Goal: Task Accomplishment & Management: Complete application form

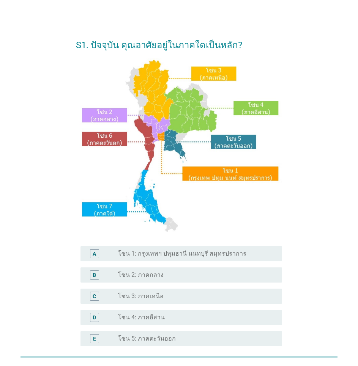
click at [163, 251] on label "โซน 1: กรุงเทพฯ ปทุมธานี นนทบุรี สมุทรปราการ" at bounding box center [182, 254] width 128 height 8
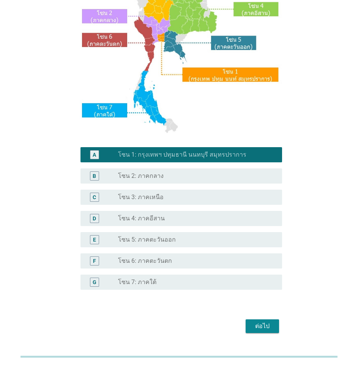
scroll to position [118, 0]
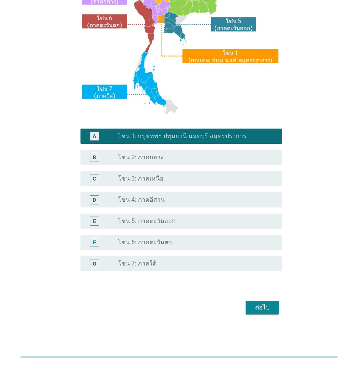
click at [262, 309] on div "ต่อไป" at bounding box center [261, 307] width 21 height 9
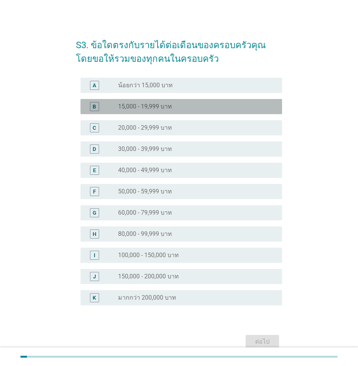
click at [211, 110] on div "radio_button_unchecked 15,000 - 19,999 บาท" at bounding box center [194, 107] width 152 height 8
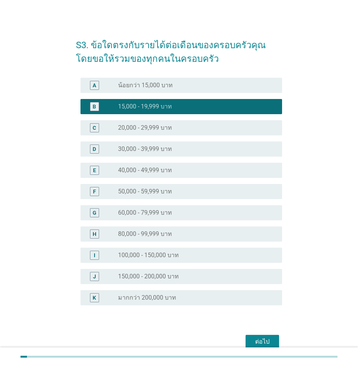
click at [262, 338] on div "ต่อไป" at bounding box center [261, 341] width 21 height 9
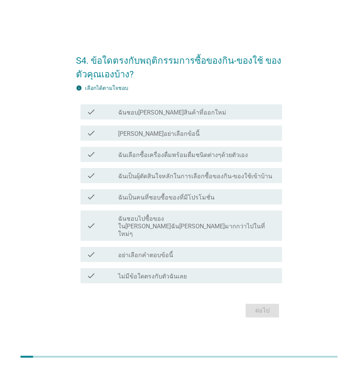
click at [266, 159] on div "check_box_outline_blank ฉันเลือกซื้อเครื่องดื่มพร้อมดื่มชนิดต่างๆด้วยตัวเอง" at bounding box center [197, 154] width 158 height 9
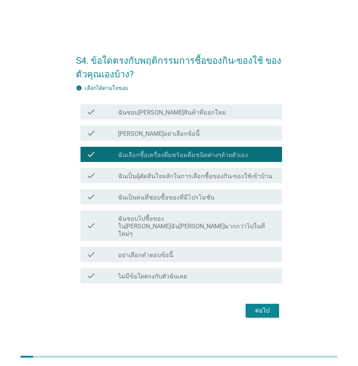
click at [267, 180] on div "check_box_outline_blank ฉันเป็นผุ้ตัดสินใจหลักในการเลือกซื้อของกิน-ของใช้เข้าบ้…" at bounding box center [197, 175] width 158 height 9
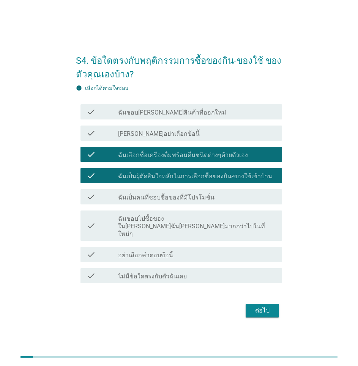
click at [261, 204] on div "check check_box_outline_blank ฉันเป็นคนที่ชอบซื้อของที่มีโปรโมชั่น" at bounding box center [180, 196] width 201 height 15
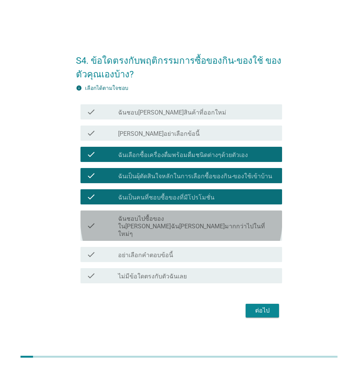
click at [258, 227] on div "check_box_outline_blank ฉันชอบไปซื้อของใน[PERSON_NAME]ฉัน[PERSON_NAME]มากกว่าไป…" at bounding box center [197, 226] width 158 height 24
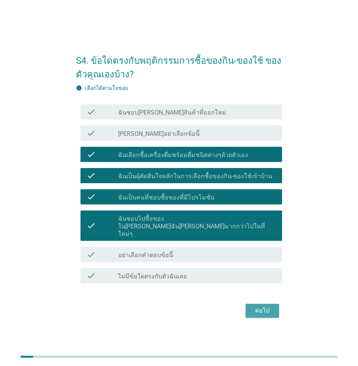
click at [262, 306] on div "ต่อไป" at bounding box center [261, 310] width 21 height 9
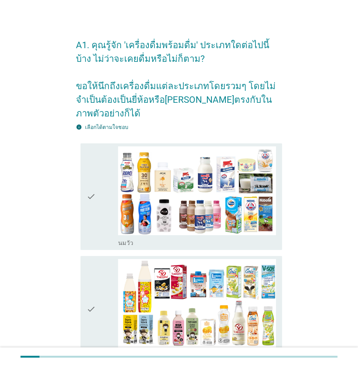
click at [88, 207] on icon "check" at bounding box center [90, 196] width 9 height 101
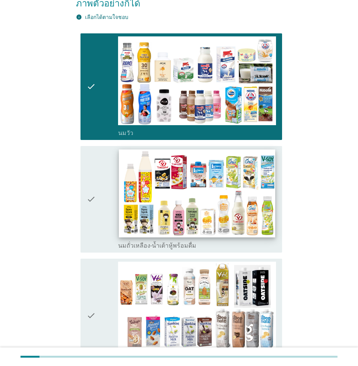
scroll to position [114, 0]
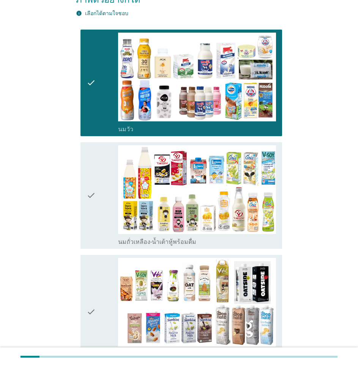
click at [92, 209] on icon "check" at bounding box center [90, 195] width 9 height 101
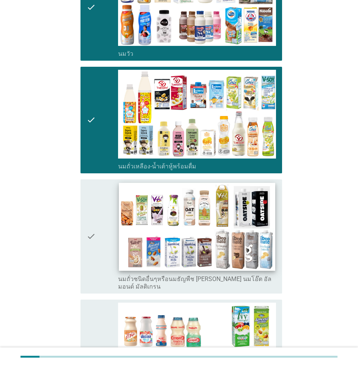
scroll to position [190, 0]
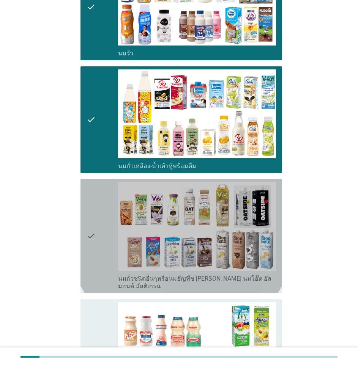
click at [100, 244] on div "check" at bounding box center [101, 236] width 31 height 108
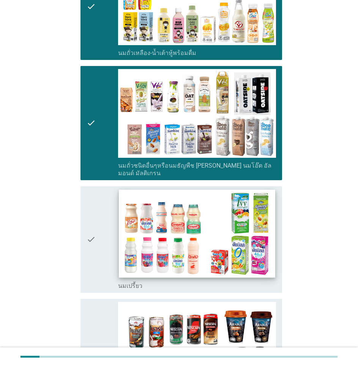
scroll to position [303, 0]
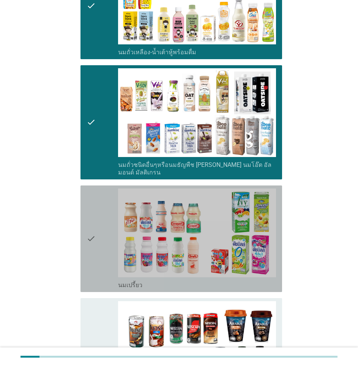
click at [103, 253] on div "check" at bounding box center [101, 239] width 31 height 101
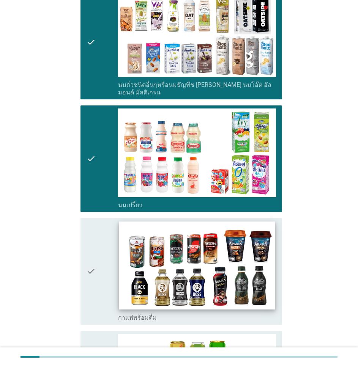
scroll to position [493, 0]
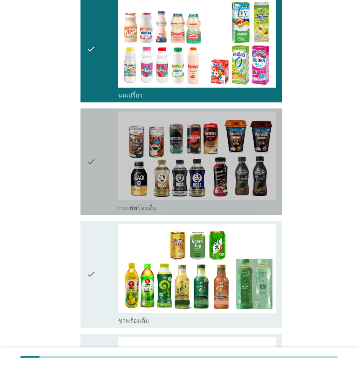
click at [91, 172] on icon "check" at bounding box center [90, 162] width 9 height 101
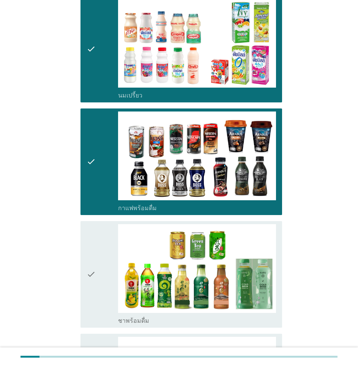
click at [105, 294] on div "check" at bounding box center [101, 274] width 31 height 101
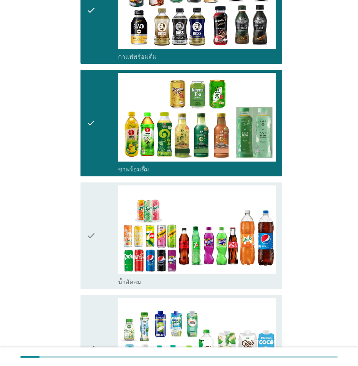
scroll to position [645, 0]
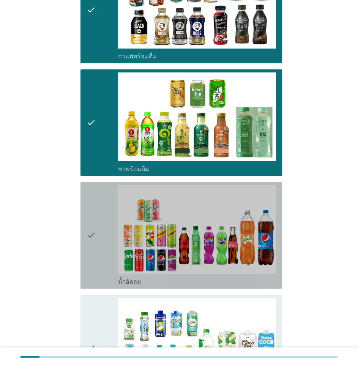
click at [103, 253] on div "check" at bounding box center [101, 235] width 31 height 101
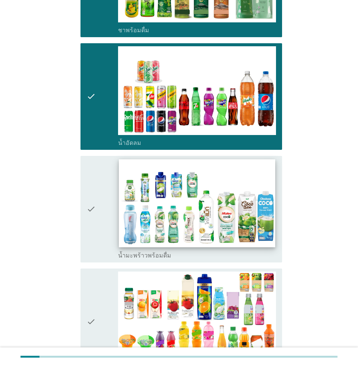
scroll to position [797, 0]
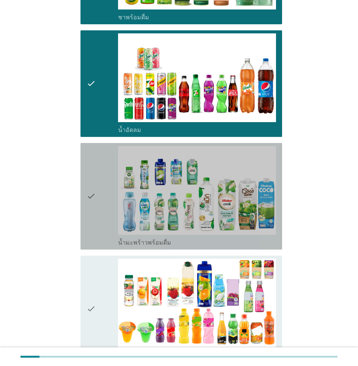
click at [106, 207] on div "check" at bounding box center [101, 196] width 31 height 101
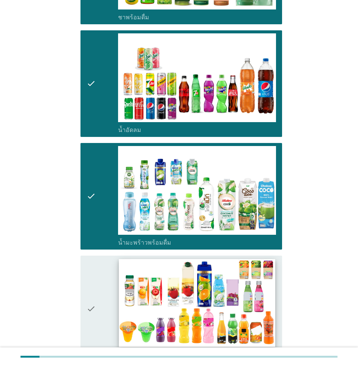
scroll to position [948, 0]
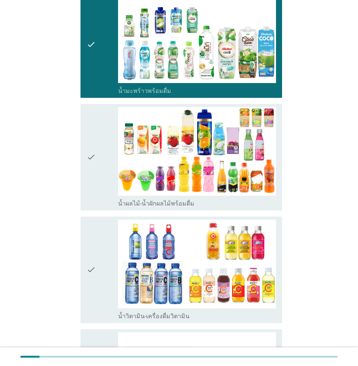
click at [105, 160] on div "check" at bounding box center [101, 157] width 31 height 101
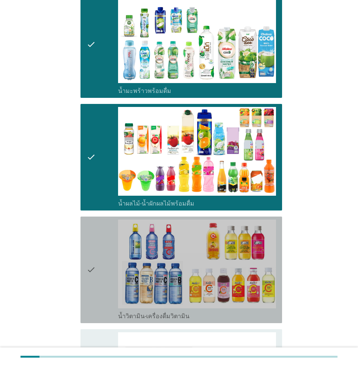
click at [99, 253] on div "check" at bounding box center [101, 270] width 31 height 101
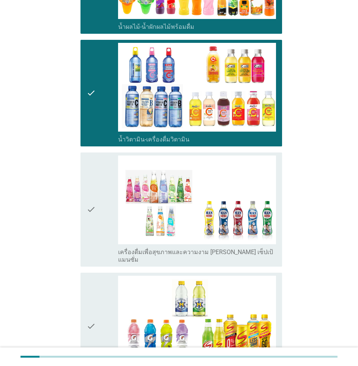
scroll to position [1138, 0]
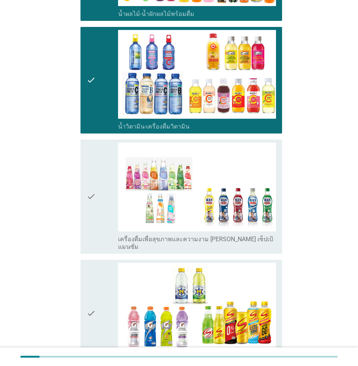
click at [107, 196] on div "check" at bounding box center [101, 197] width 31 height 108
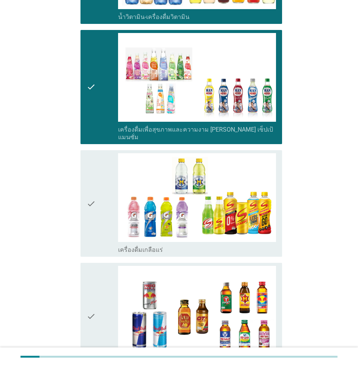
scroll to position [1252, 0]
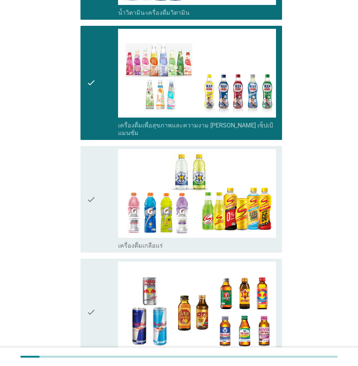
click at [99, 192] on div "check" at bounding box center [101, 199] width 31 height 101
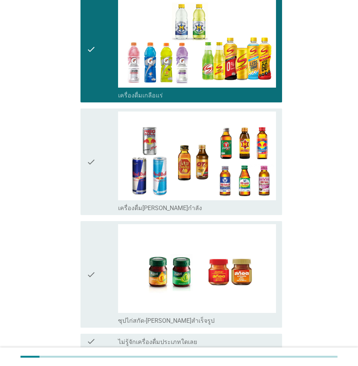
scroll to position [1403, 0]
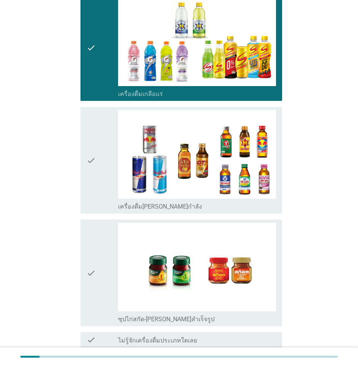
click at [97, 162] on div "check" at bounding box center [101, 160] width 31 height 101
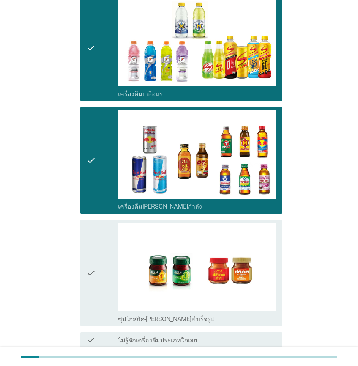
click at [100, 247] on div "check" at bounding box center [101, 273] width 31 height 101
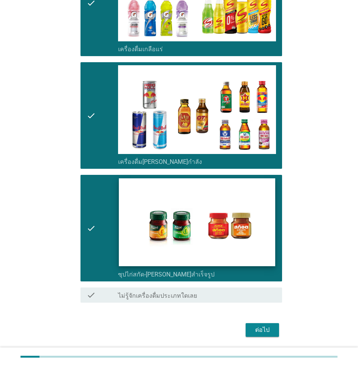
scroll to position [1455, 0]
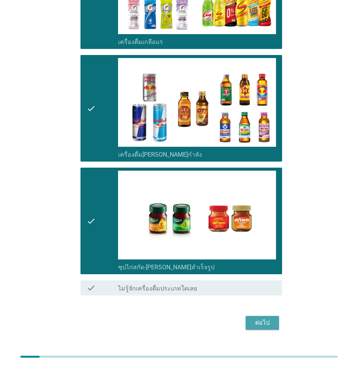
click at [268, 316] on button "ต่อไป" at bounding box center [261, 323] width 33 height 14
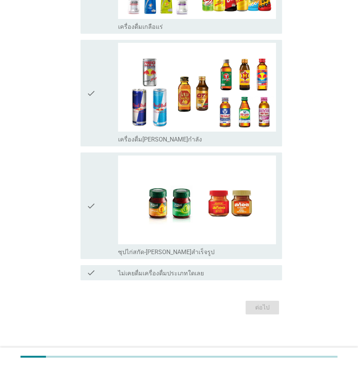
scroll to position [0, 0]
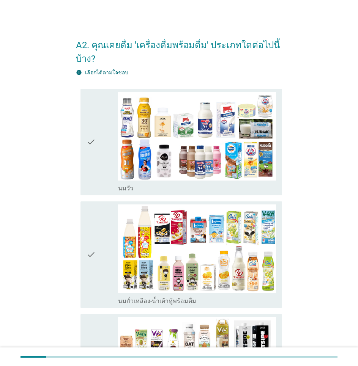
click at [106, 152] on div "check" at bounding box center [101, 142] width 31 height 101
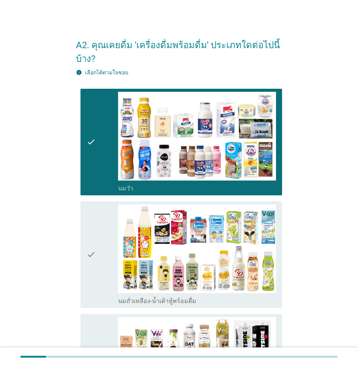
click at [106, 279] on div "check" at bounding box center [101, 254] width 31 height 101
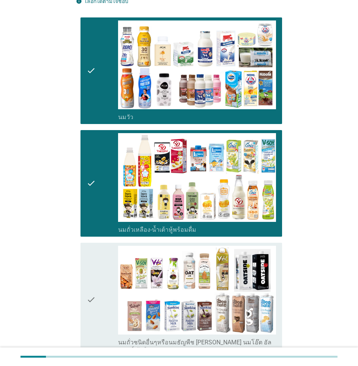
scroll to position [152, 0]
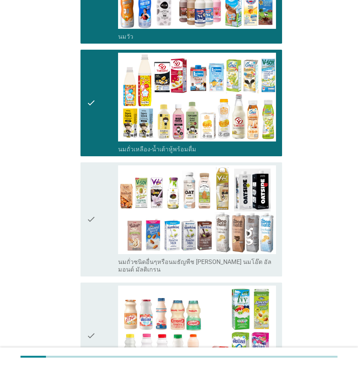
drag, startPoint x: 108, startPoint y: 237, endPoint x: 110, endPoint y: 247, distance: 9.3
click at [107, 237] on div "check" at bounding box center [101, 219] width 31 height 108
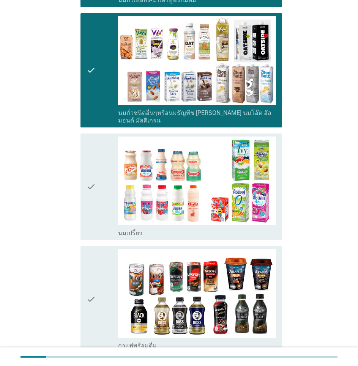
scroll to position [303, 0]
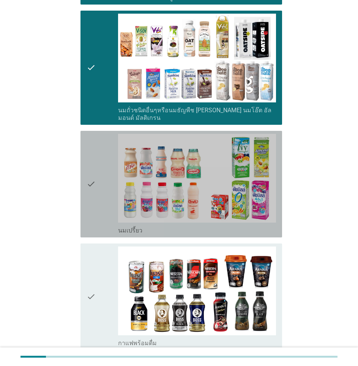
click at [91, 179] on icon "check" at bounding box center [90, 184] width 9 height 101
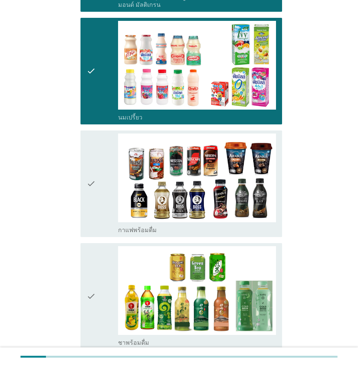
scroll to position [417, 0]
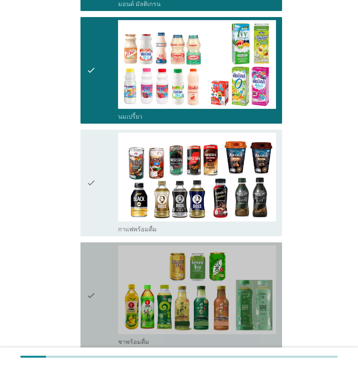
click at [104, 319] on div "check" at bounding box center [101, 295] width 31 height 101
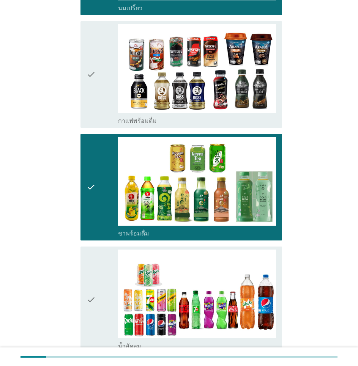
scroll to position [645, 0]
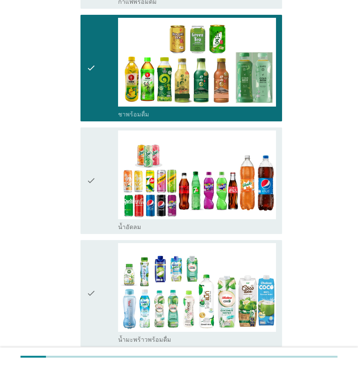
click at [94, 305] on icon "check" at bounding box center [90, 293] width 9 height 101
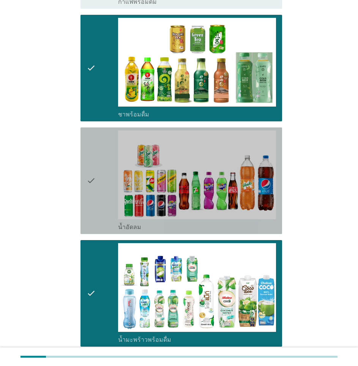
click at [101, 173] on div "check" at bounding box center [101, 180] width 31 height 101
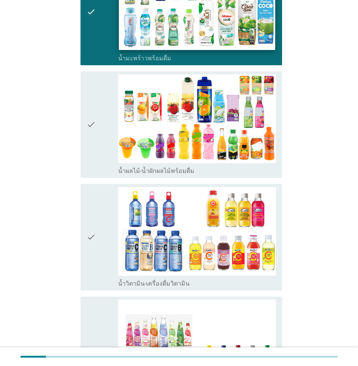
scroll to position [948, 0]
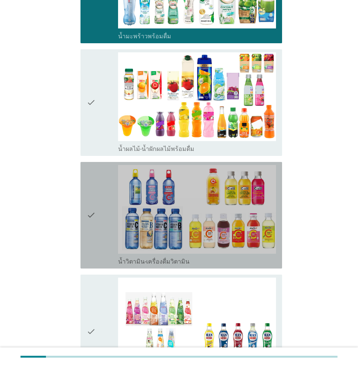
click at [99, 222] on div "check" at bounding box center [101, 215] width 31 height 101
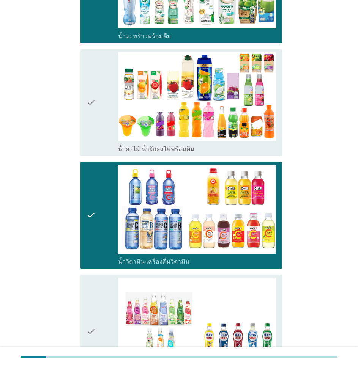
click at [100, 114] on div "check" at bounding box center [101, 102] width 31 height 101
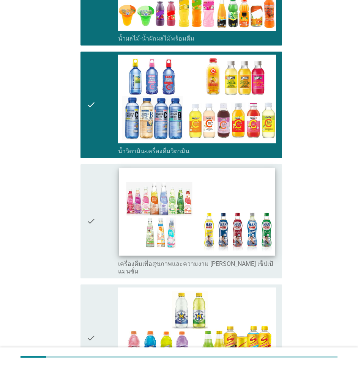
scroll to position [1062, 0]
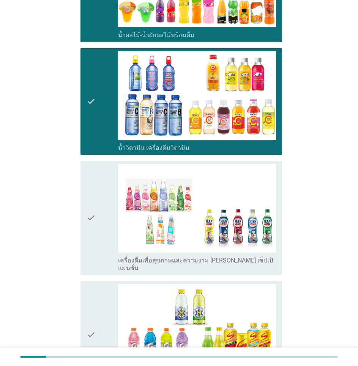
click at [104, 234] on div "check" at bounding box center [101, 218] width 31 height 108
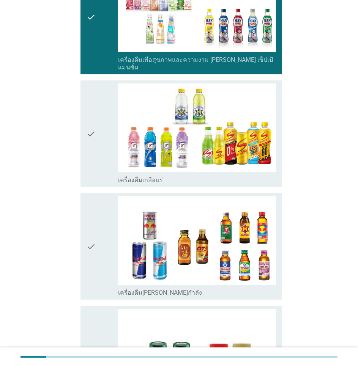
scroll to position [1401, 0]
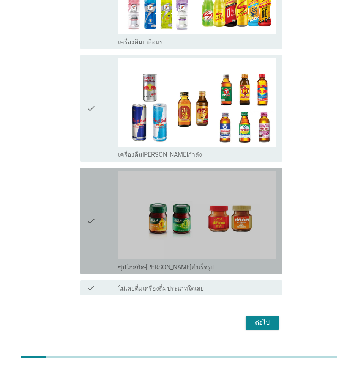
click at [101, 216] on div "check" at bounding box center [101, 221] width 31 height 101
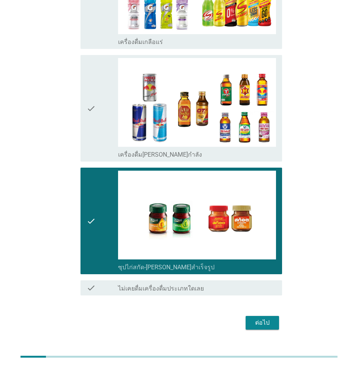
click at [267, 318] on div "ต่อไป" at bounding box center [261, 322] width 21 height 9
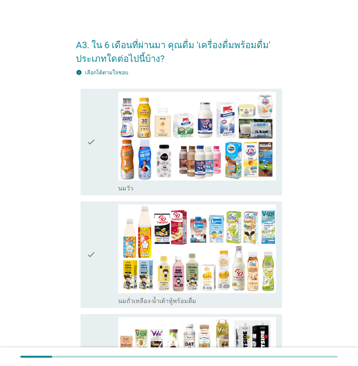
click at [101, 156] on div "check" at bounding box center [101, 142] width 31 height 101
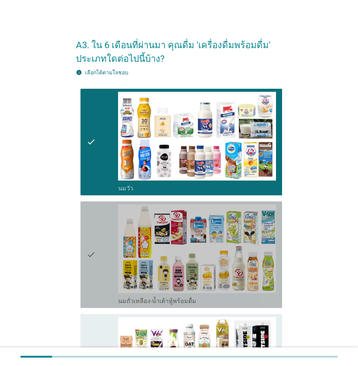
click at [101, 277] on div "check" at bounding box center [101, 254] width 31 height 101
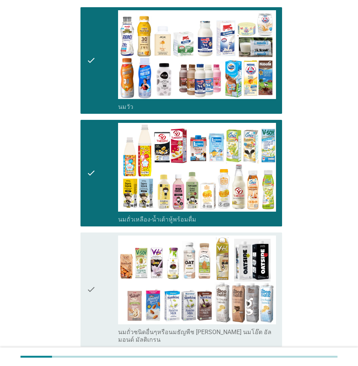
scroll to position [190, 0]
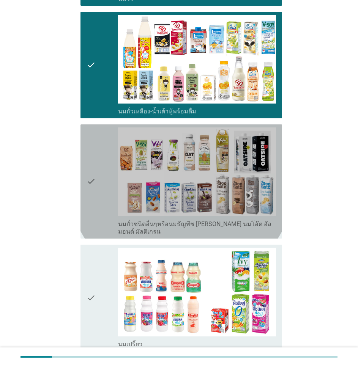
click at [112, 214] on div "check" at bounding box center [101, 181] width 31 height 108
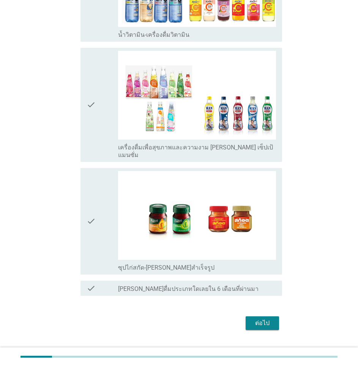
scroll to position [1063, 0]
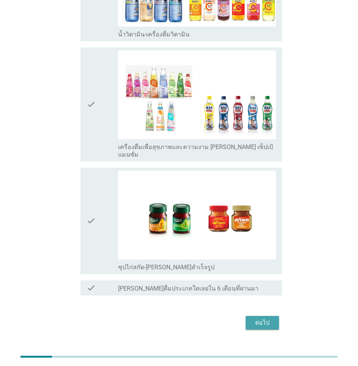
click at [269, 318] on div "ต่อไป" at bounding box center [261, 322] width 21 height 9
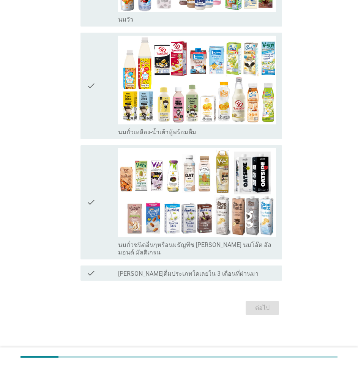
scroll to position [0, 0]
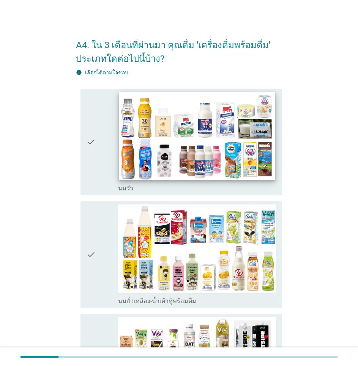
click at [143, 164] on img at bounding box center [197, 136] width 156 height 88
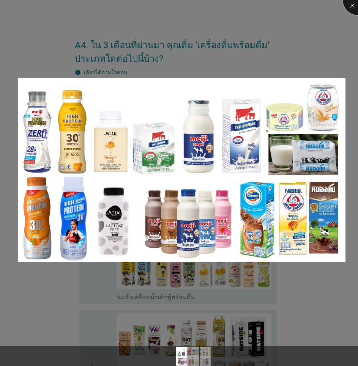
click at [355, 8] on div at bounding box center [358, 0] width 30 height 30
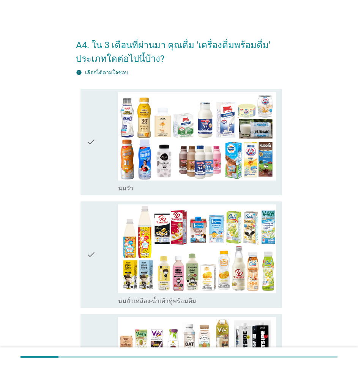
click at [87, 139] on icon "check" at bounding box center [90, 142] width 9 height 101
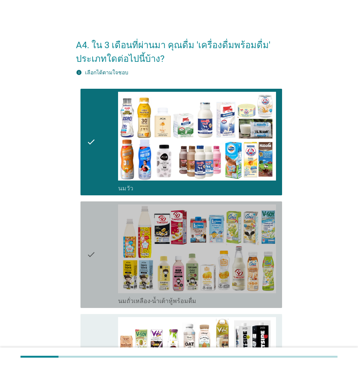
click at [99, 262] on div "check" at bounding box center [101, 254] width 31 height 101
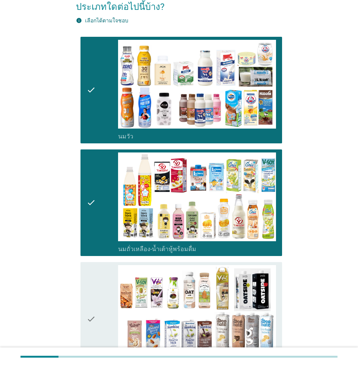
scroll to position [152, 0]
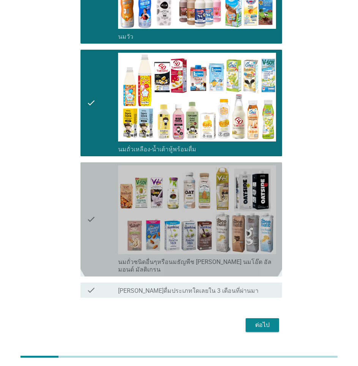
click at [97, 214] on div "check" at bounding box center [101, 219] width 31 height 108
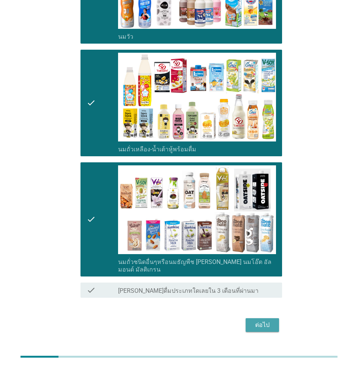
click at [268, 321] on div "ต่อไป" at bounding box center [261, 325] width 21 height 9
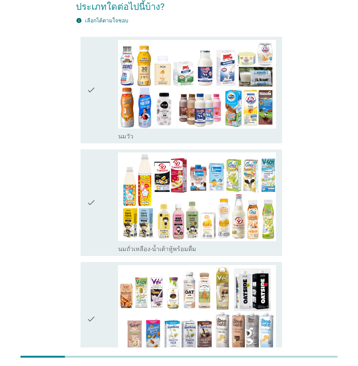
scroll to position [0, 0]
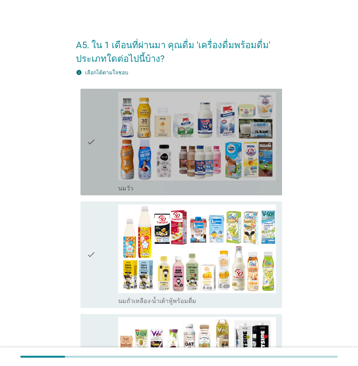
click at [98, 165] on div "check" at bounding box center [101, 142] width 31 height 101
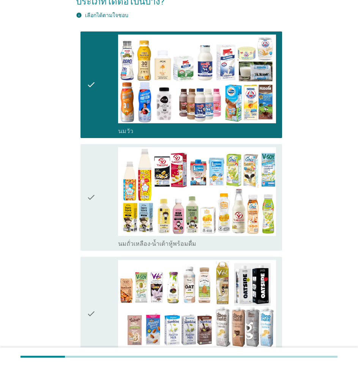
scroll to position [76, 0]
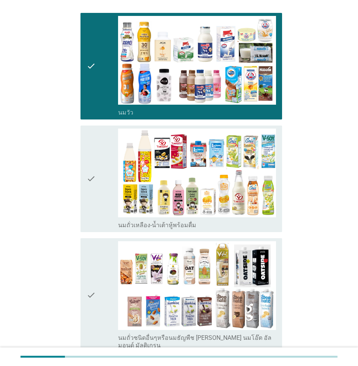
click at [93, 219] on icon "check" at bounding box center [90, 179] width 9 height 101
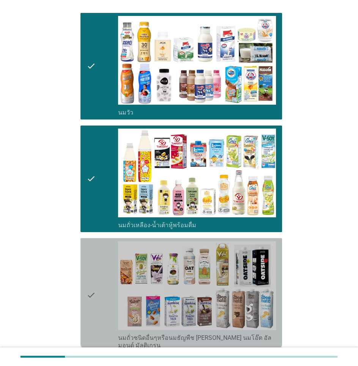
click at [88, 276] on icon "check" at bounding box center [90, 295] width 9 height 108
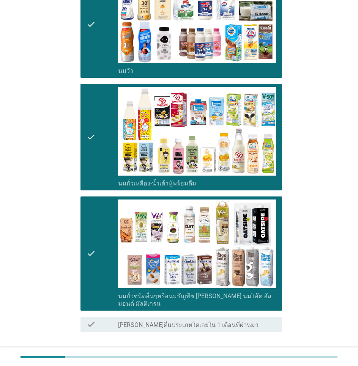
scroll to position [161, 0]
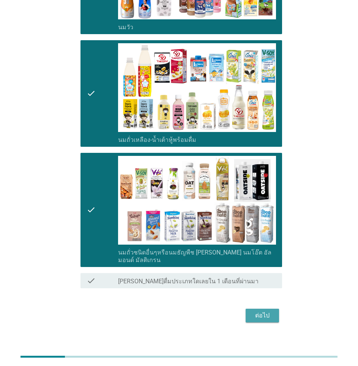
click at [255, 311] on div "ต่อไป" at bounding box center [261, 315] width 21 height 9
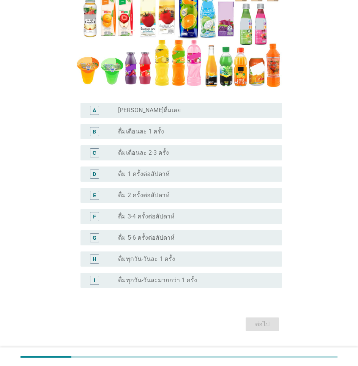
scroll to position [154, 0]
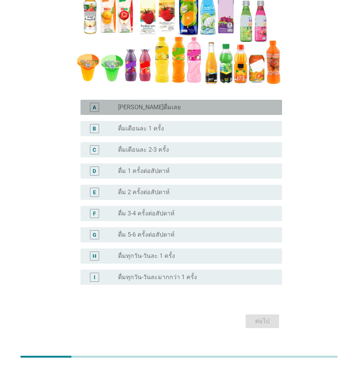
click at [168, 104] on div "radio_button_unchecked [PERSON_NAME]ดื่มเลย" at bounding box center [194, 108] width 152 height 8
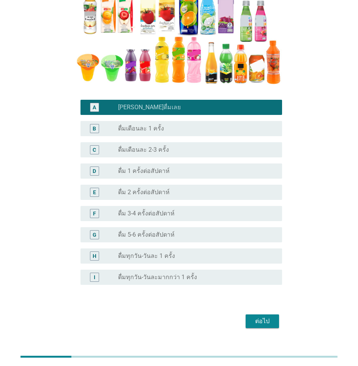
click at [254, 317] on div "ต่อไป" at bounding box center [261, 321] width 21 height 9
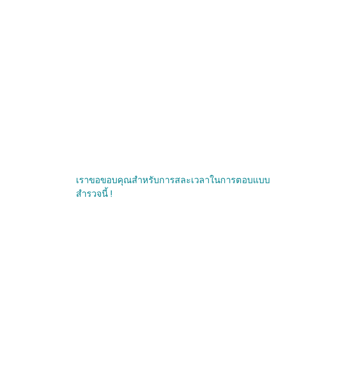
scroll to position [0, 0]
